Goal: Find specific page/section: Find specific page/section

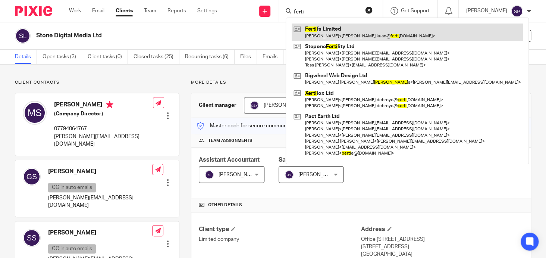
type input "ferti"
click at [321, 28] on link at bounding box center [407, 31] width 231 height 17
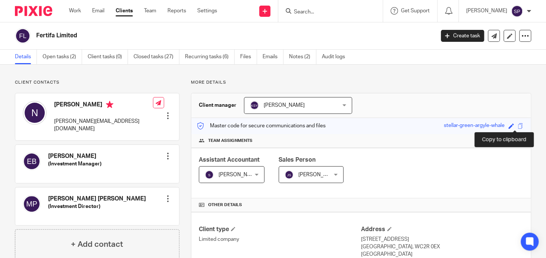
click at [517, 124] on span at bounding box center [520, 126] width 6 height 6
click at [303, 13] on input "Search" at bounding box center [326, 12] width 67 height 7
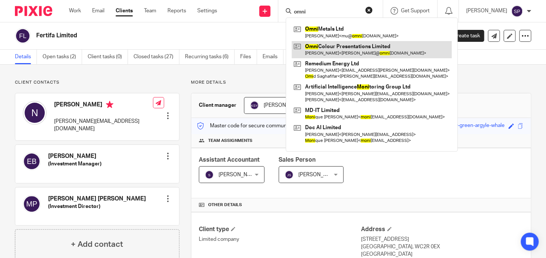
type input "omni"
click at [334, 44] on link at bounding box center [372, 49] width 160 height 17
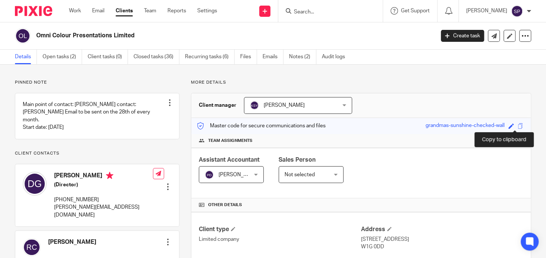
click at [517, 126] on span at bounding box center [520, 126] width 6 height 6
